Goal: Check status

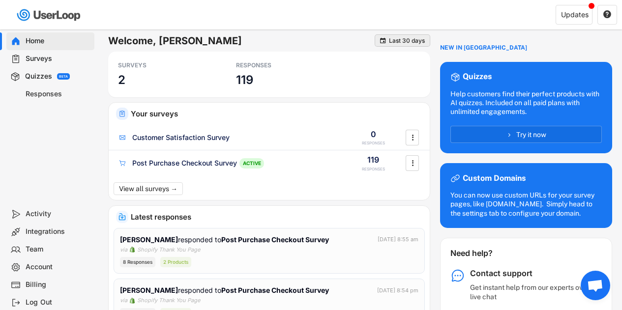
click at [411, 41] on div "Last 30 days" at bounding box center [407, 41] width 36 height 6
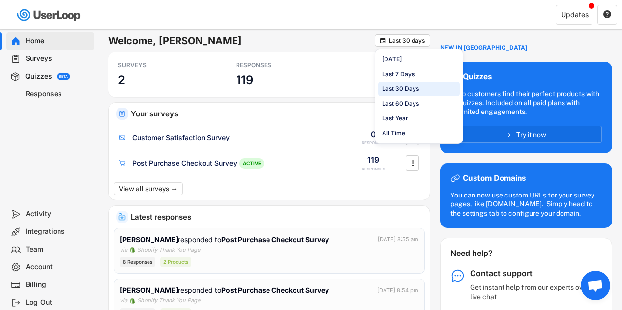
click at [403, 91] on div "Last 30 Days" at bounding box center [400, 89] width 37 height 9
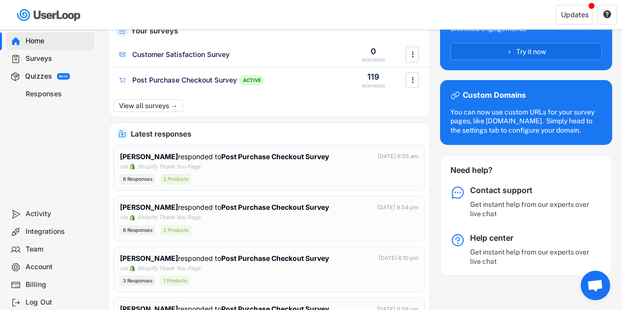
scroll to position [83, 0]
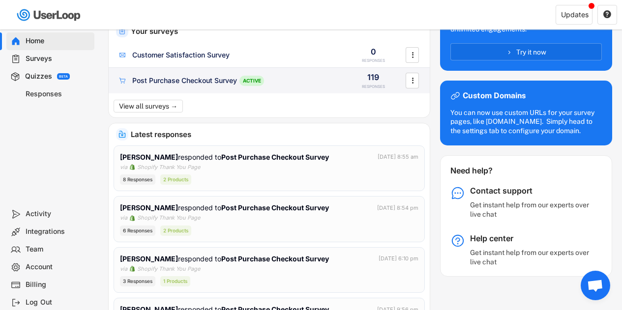
click at [306, 89] on div "Post Purchase Checkout Survey ACTIVE 119 RESPONSES " at bounding box center [269, 81] width 321 height 26
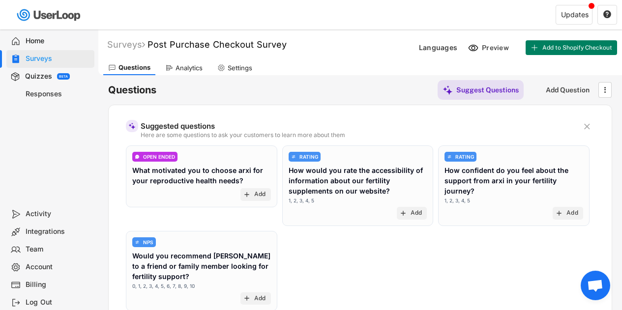
scroll to position [223, 0]
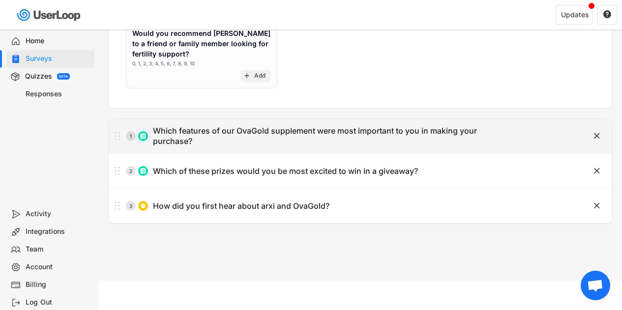
click at [297, 137] on div "Which features of our OvaGold supplement were most important to you in making y…" at bounding box center [334, 136] width 363 height 21
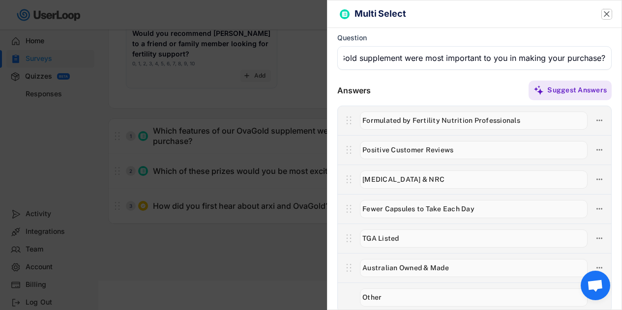
scroll to position [0, 0]
click at [604, 13] on text "" at bounding box center [607, 14] width 6 height 10
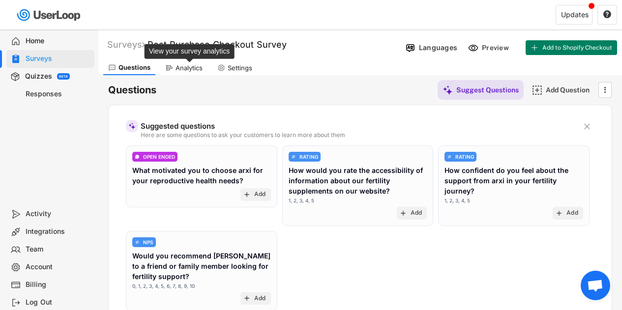
click at [188, 67] on div "Analytics" at bounding box center [189, 68] width 27 height 8
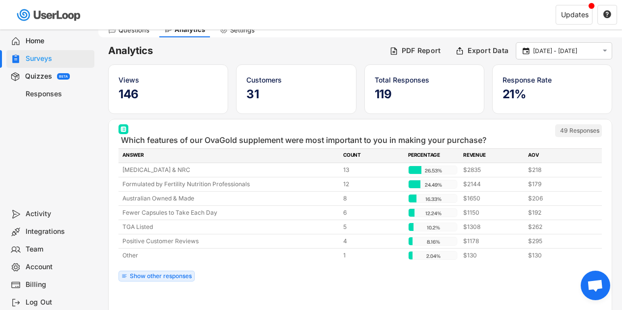
scroll to position [38, 0]
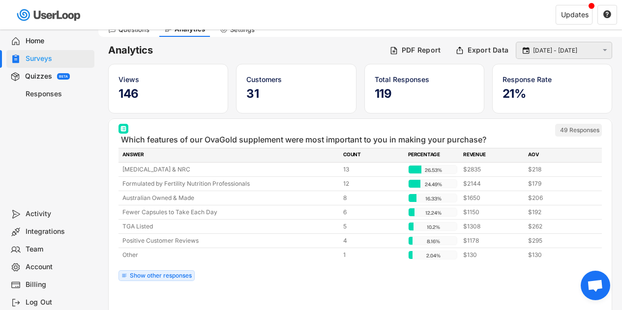
click at [543, 54] on input "[DATE] - [DATE]" at bounding box center [565, 51] width 65 height 10
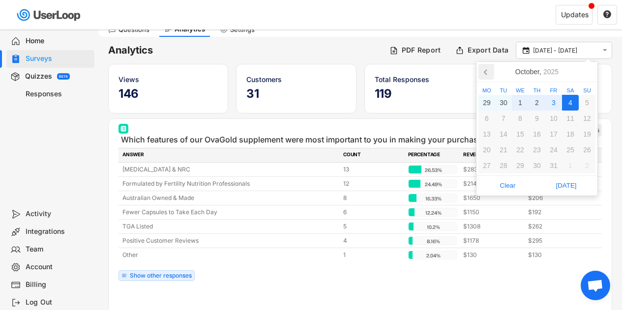
click at [485, 76] on icon at bounding box center [486, 72] width 16 height 16
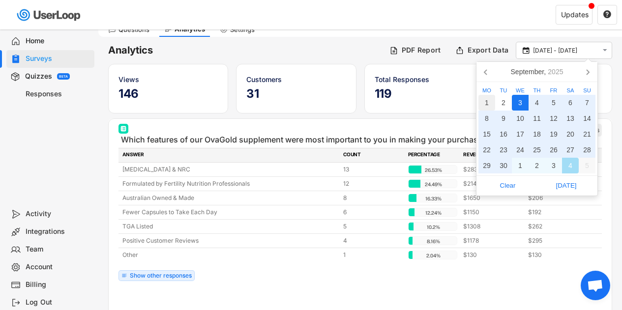
click at [488, 101] on div "1" at bounding box center [486, 103] width 17 height 16
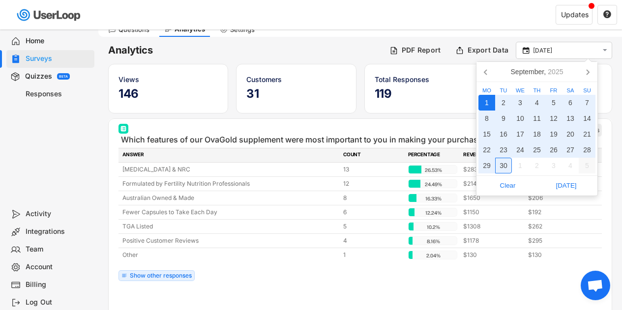
click at [506, 165] on div "30" at bounding box center [503, 166] width 17 height 16
type input "[DATE] - [DATE]"
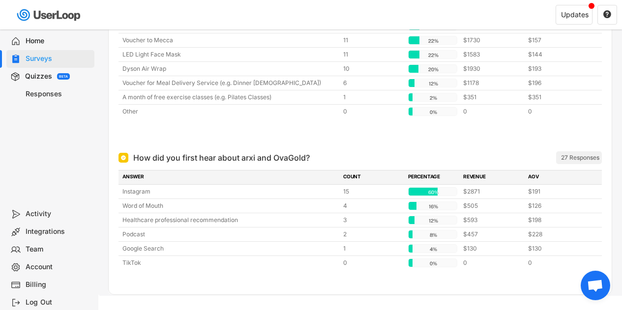
scroll to position [384, 0]
